Goal: Find specific page/section: Find specific page/section

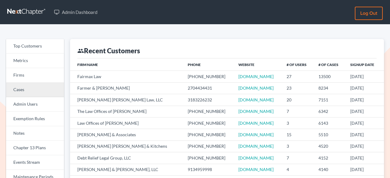
click at [26, 91] on link "Cases" at bounding box center [35, 90] width 58 height 15
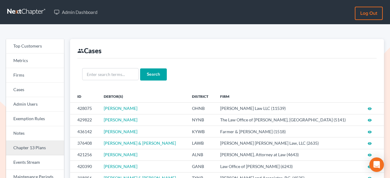
scroll to position [13, 0]
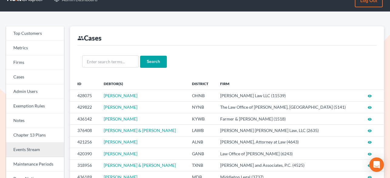
click at [32, 150] on link "Events Stream" at bounding box center [35, 150] width 58 height 15
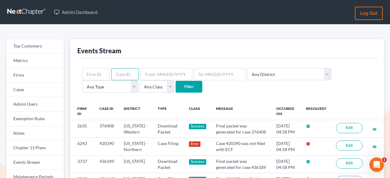
click at [127, 74] on input "text" at bounding box center [125, 74] width 28 height 12
paste input "Baez"
type input "Baez"
click at [176, 87] on input "Filter" at bounding box center [189, 87] width 27 height 12
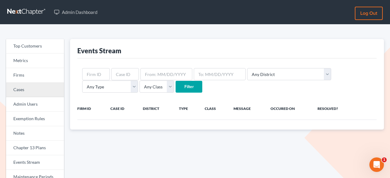
click at [25, 90] on link "Cases" at bounding box center [35, 90] width 58 height 15
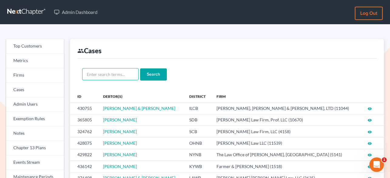
click at [107, 76] on input "text" at bounding box center [110, 74] width 56 height 12
paste input "[PERSON_NAME]"
type input "[PERSON_NAME]"
click at [161, 72] on input "Search" at bounding box center [153, 75] width 27 height 12
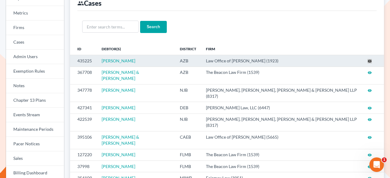
click at [0, 0] on div "Top Customers Metrics Firms Cases Admin Users Exemption Rules Notes Chapter 13 …" at bounding box center [195, 170] width 390 height 386
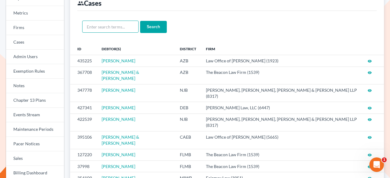
click at [117, 32] on input "text" at bounding box center [110, 27] width 56 height 12
paste input "Kienast"
type input "Kienast"
click at [142, 27] on input "Search" at bounding box center [153, 27] width 27 height 12
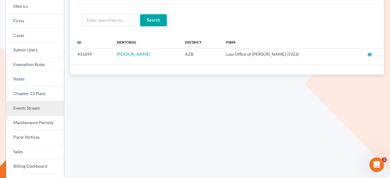
scroll to position [55, 0]
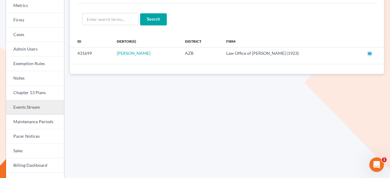
click at [34, 109] on link "Events Stream" at bounding box center [35, 107] width 58 height 15
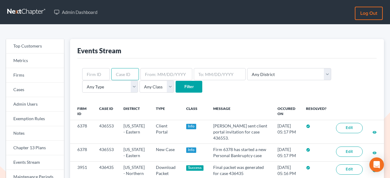
click at [127, 75] on input "text" at bounding box center [125, 74] width 28 height 12
paste input "431699"
type input "431699"
click at [176, 88] on input "Filter" at bounding box center [189, 87] width 27 height 12
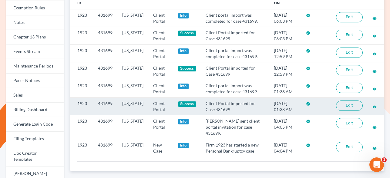
scroll to position [114, 0]
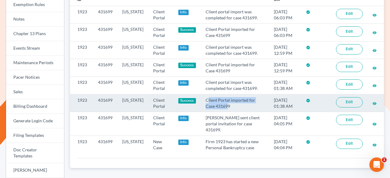
drag, startPoint x: 204, startPoint y: 100, endPoint x: 224, endPoint y: 105, distance: 20.8
click at [224, 105] on td "Client Portal imported for Case 431699" at bounding box center [235, 104] width 68 height 18
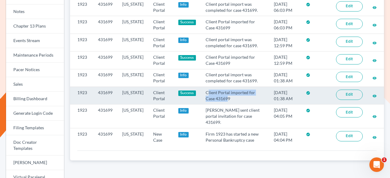
click at [348, 91] on link "Edit" at bounding box center [349, 95] width 27 height 10
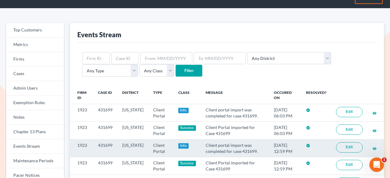
scroll to position [6, 0]
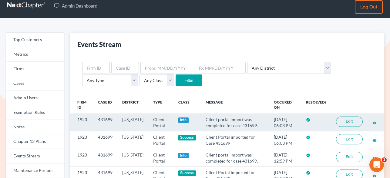
click at [84, 119] on td "1923" at bounding box center [81, 123] width 23 height 18
copy td "1923"
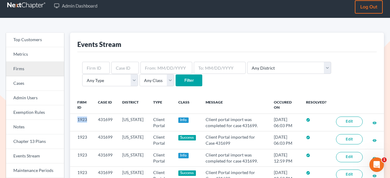
click at [17, 70] on link "Firms" at bounding box center [35, 69] width 58 height 15
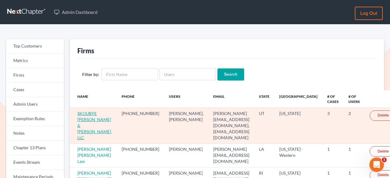
click at [86, 115] on link "SKOUBYE [PERSON_NAME] & [PERSON_NAME], LLC" at bounding box center [94, 125] width 35 height 29
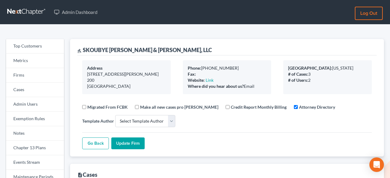
select select
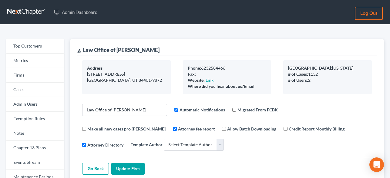
select select
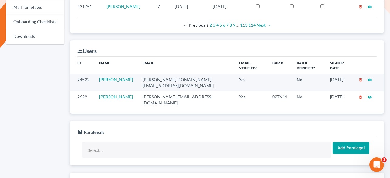
scroll to position [347, 0]
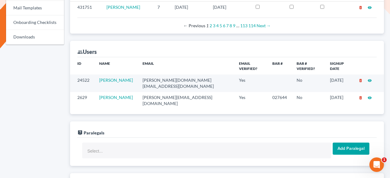
click at [177, 92] on td "[PERSON_NAME][EMAIL_ADDRESS][DOMAIN_NAME]" at bounding box center [186, 100] width 97 height 17
copy td "[PERSON_NAME][EMAIL_ADDRESS][DOMAIN_NAME]"
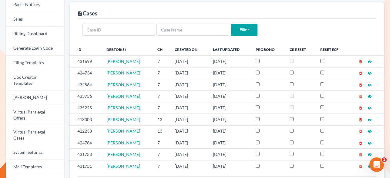
scroll to position [193, 0]
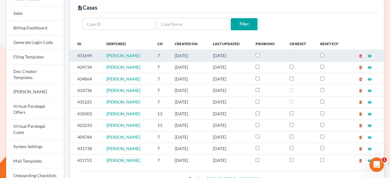
click at [79, 54] on td "431699" at bounding box center [86, 56] width 32 height 12
copy td "431699"
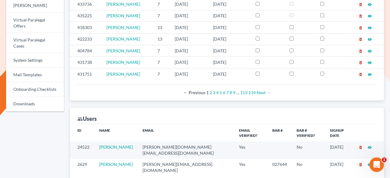
scroll to position [332, 0]
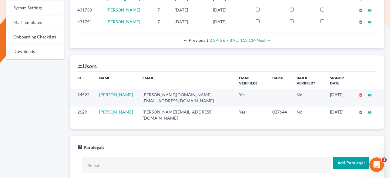
click at [161, 107] on td "alex@alexsanchezlaw.com" at bounding box center [186, 115] width 97 height 17
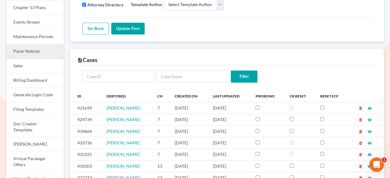
scroll to position [114, 0]
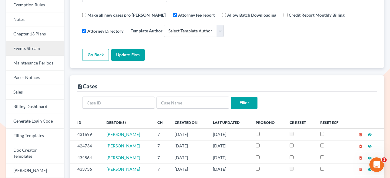
click at [36, 49] on link "Events Stream" at bounding box center [35, 49] width 58 height 15
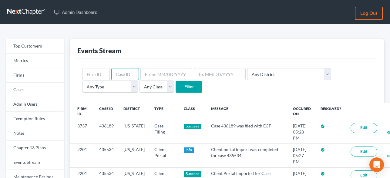
click at [129, 77] on input "text" at bounding box center [125, 74] width 28 height 12
paste input "1923"
type input "1923"
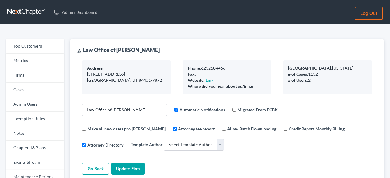
select select
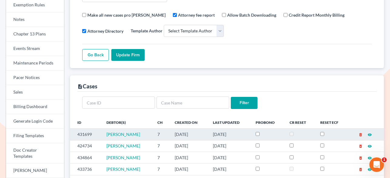
click at [84, 130] on td "431699" at bounding box center [86, 135] width 32 height 12
copy td "431699"
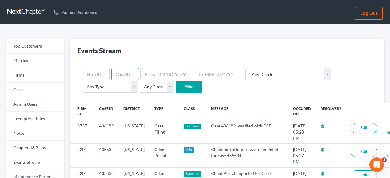
click at [127, 73] on input "text" at bounding box center [125, 74] width 28 height 12
paste input "431699"
type input "431699"
click at [176, 87] on input "Filter" at bounding box center [189, 87] width 27 height 12
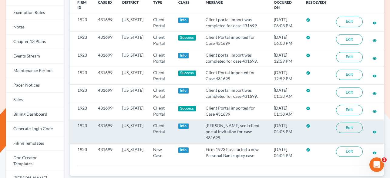
scroll to position [106, 0]
